Goal: Learn about a topic

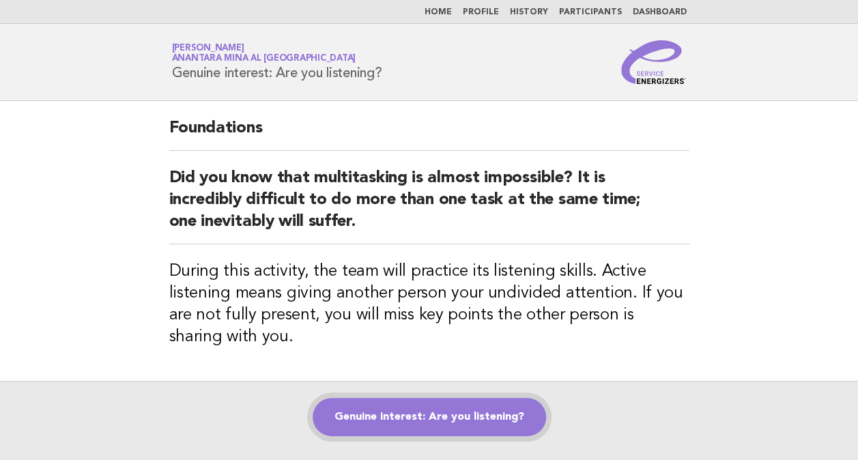
click at [407, 408] on link "Genuine interest: Are you listening?" at bounding box center [429, 417] width 233 height 38
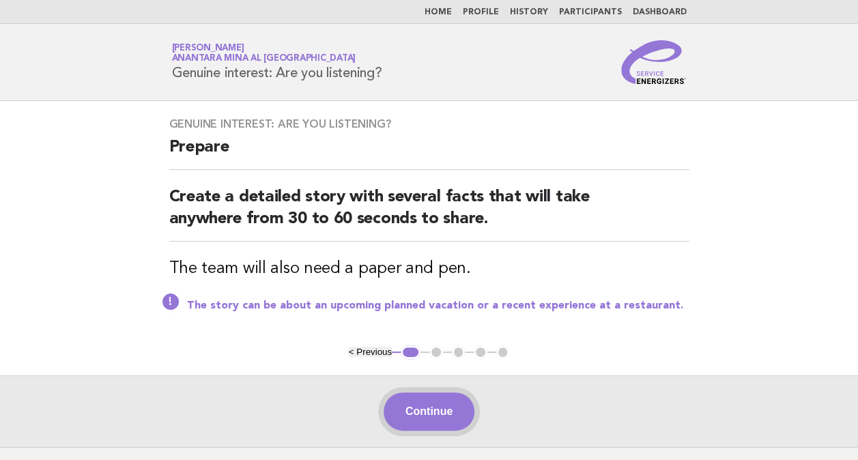
click at [441, 411] on button "Continue" at bounding box center [429, 411] width 91 height 38
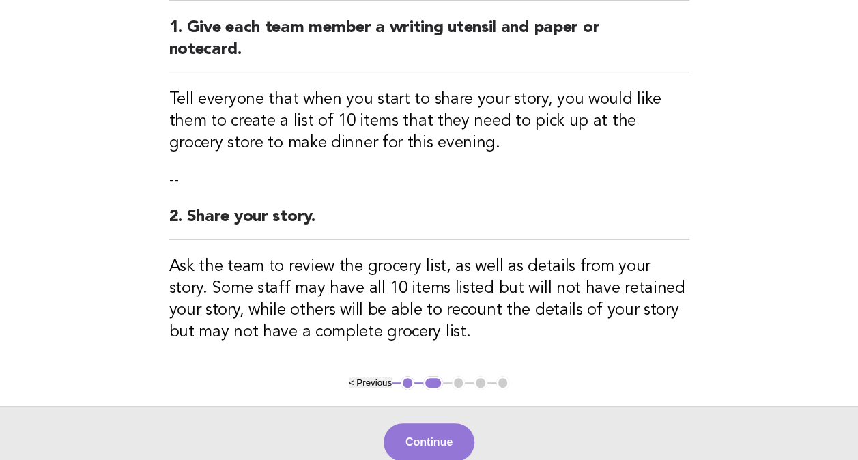
scroll to position [173, 0]
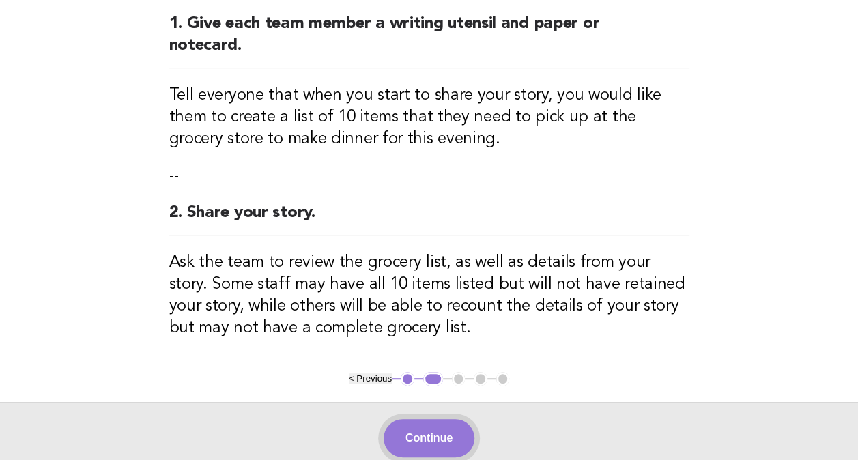
click at [445, 439] on button "Continue" at bounding box center [429, 438] width 91 height 38
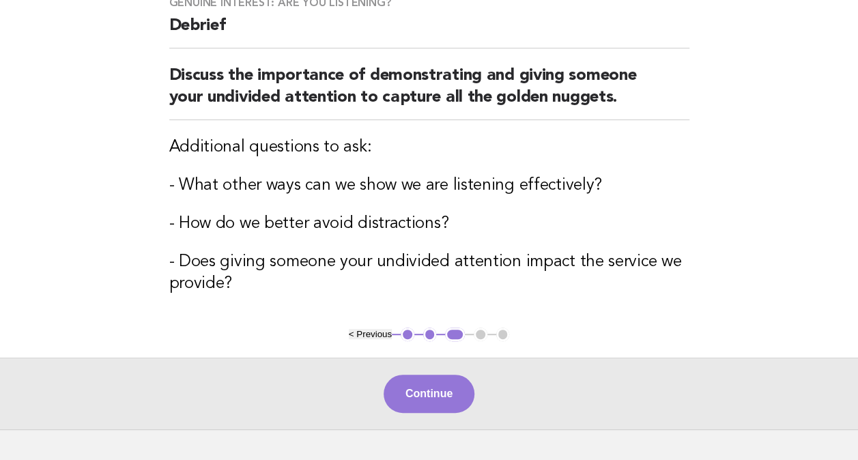
scroll to position [0, 0]
